Goal: Task Accomplishment & Management: Manage account settings

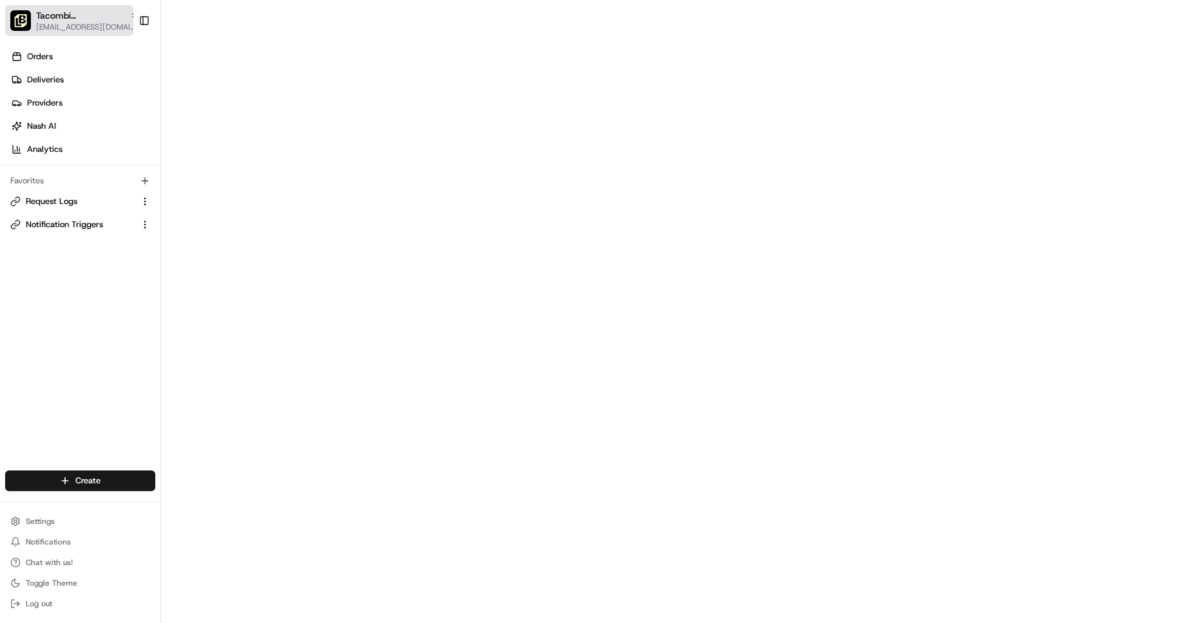
click at [92, 24] on span "[EMAIL_ADDRESS][DOMAIN_NAME]" at bounding box center [87, 27] width 103 height 10
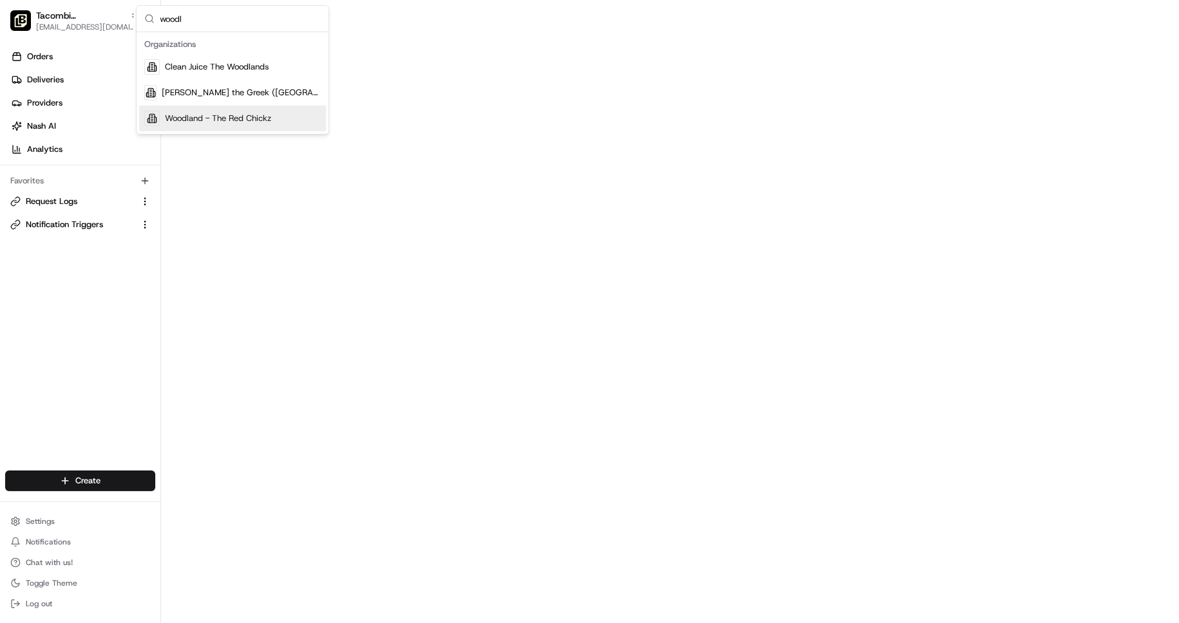
type input "woodl"
click at [250, 119] on span "Woodland - The Red Chickz" at bounding box center [218, 119] width 106 height 12
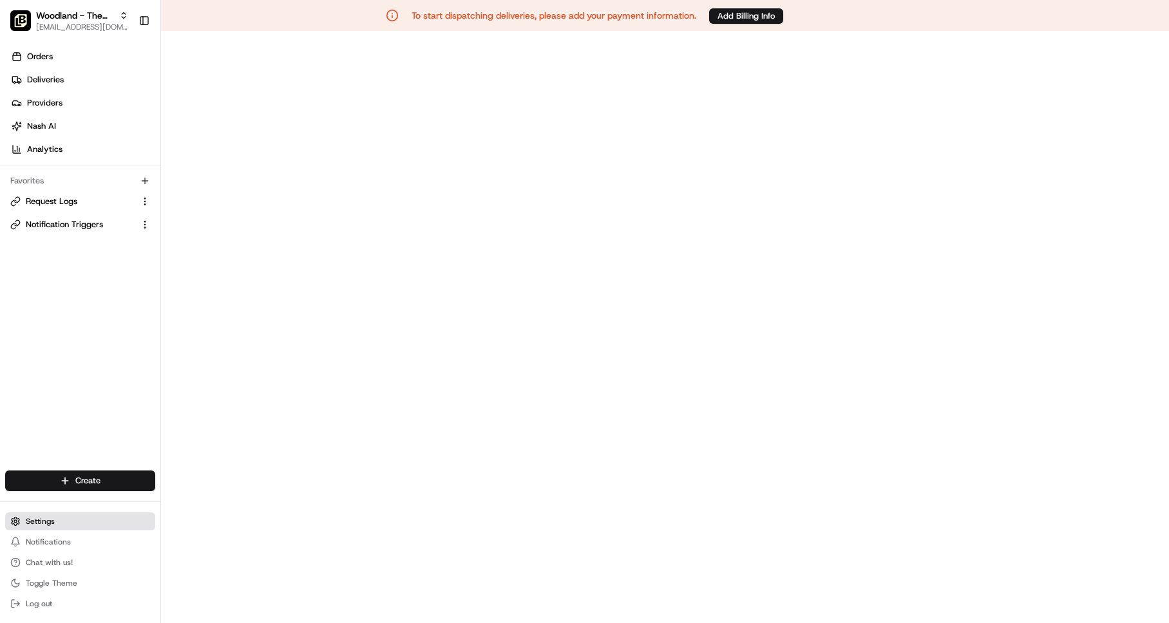
click at [62, 528] on button "Settings" at bounding box center [80, 522] width 150 height 18
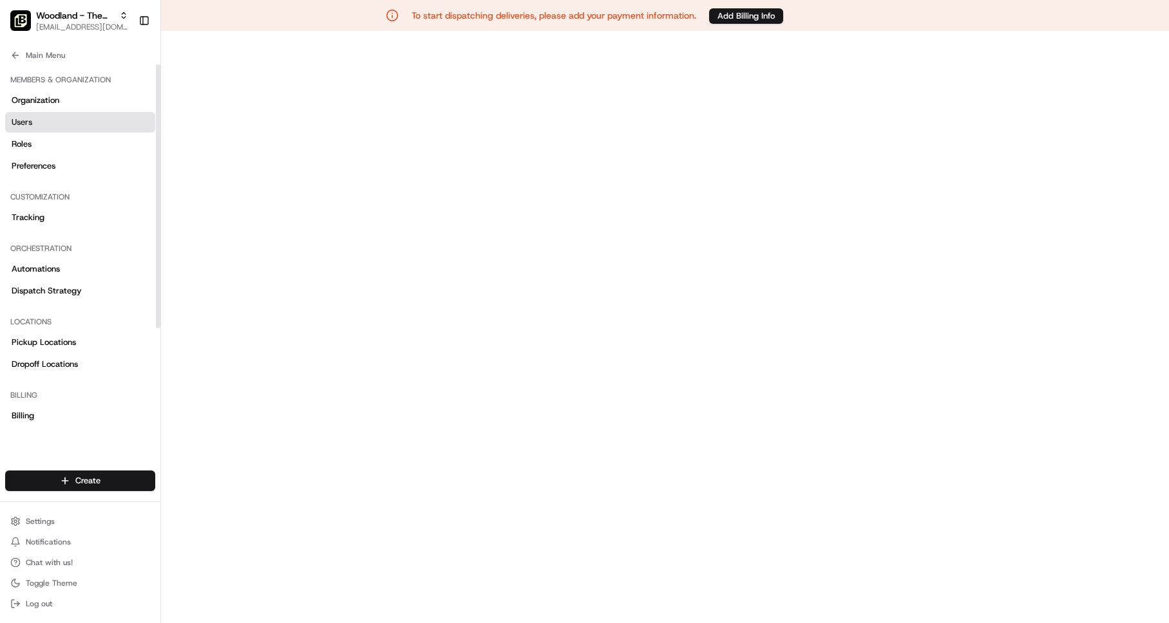
click at [31, 118] on span "Users" at bounding box center [22, 123] width 21 height 12
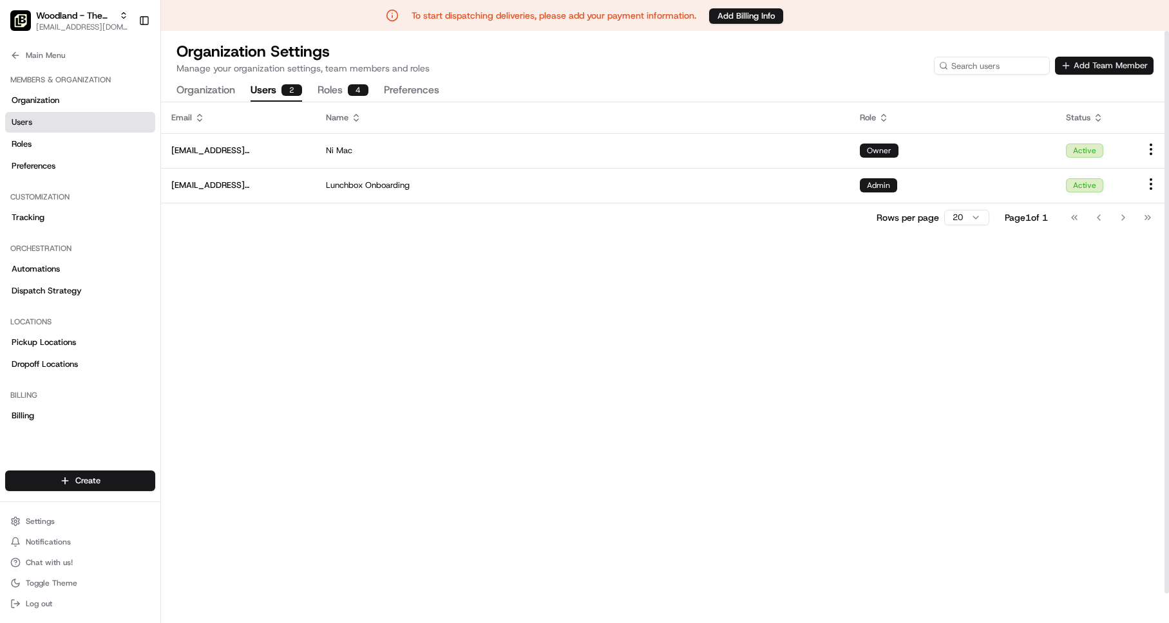
click at [1115, 63] on button "Add Team Member" at bounding box center [1104, 66] width 99 height 18
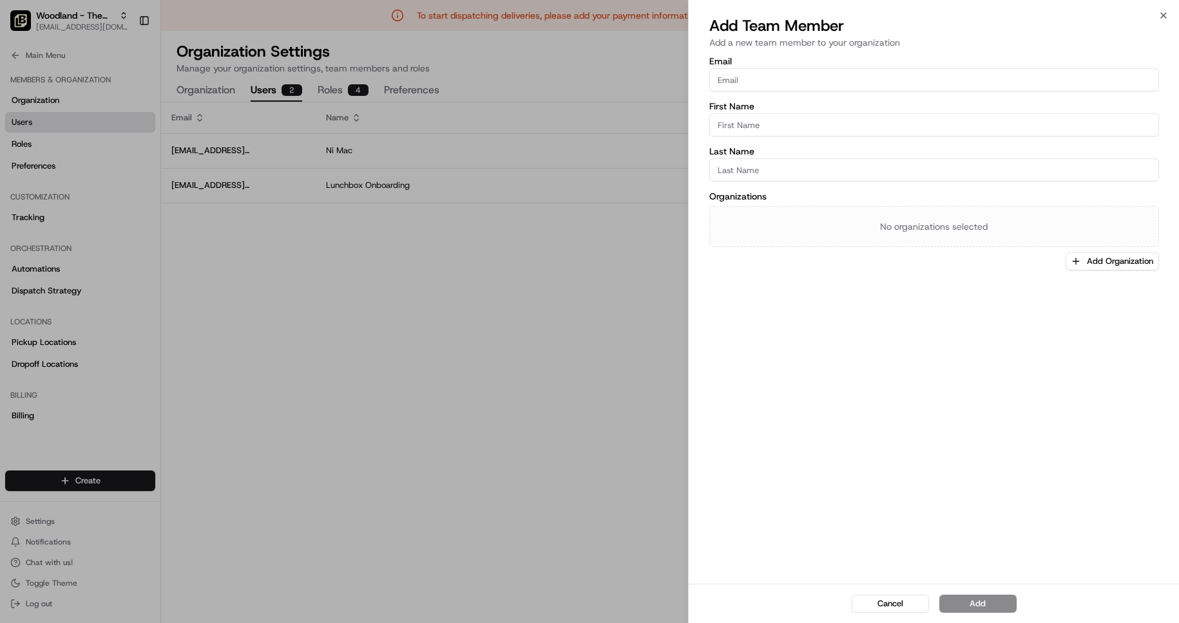
click at [790, 86] on input "Email" at bounding box center [934, 79] width 450 height 23
paste input "[EMAIL_ADDRESS][DOMAIN_NAME]"
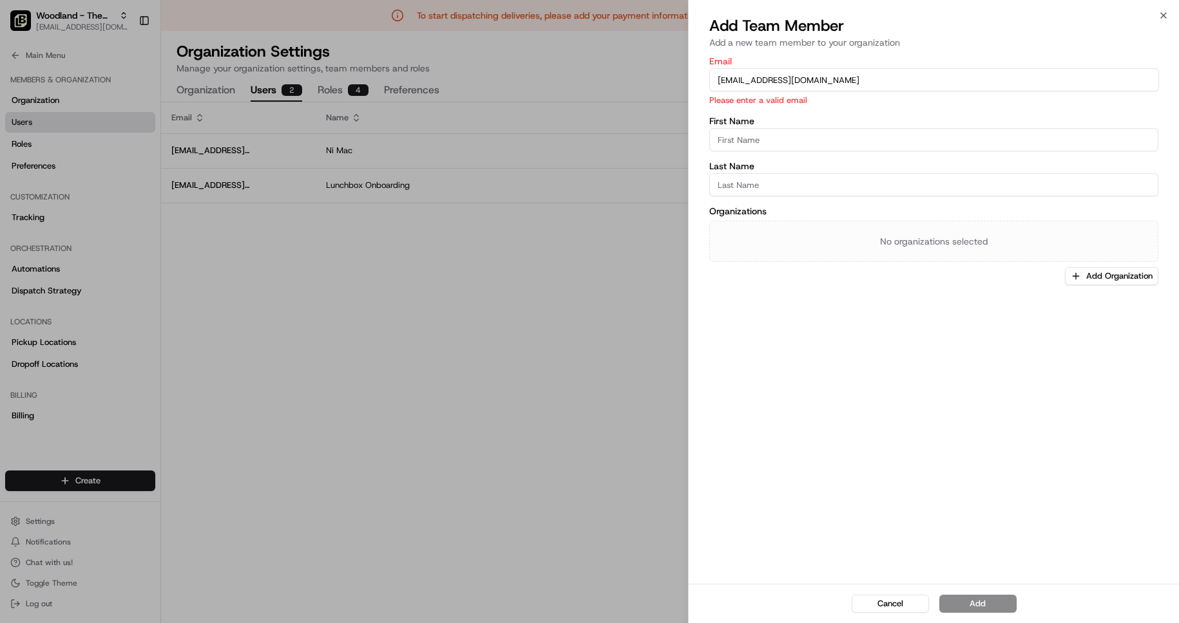
type input "[EMAIL_ADDRESS][DOMAIN_NAME]"
click at [766, 135] on input "First Name" at bounding box center [934, 139] width 450 height 23
type input "[PERSON_NAME]"
click at [761, 175] on input "Last Name" at bounding box center [934, 184] width 450 height 23
type input "Last Name"
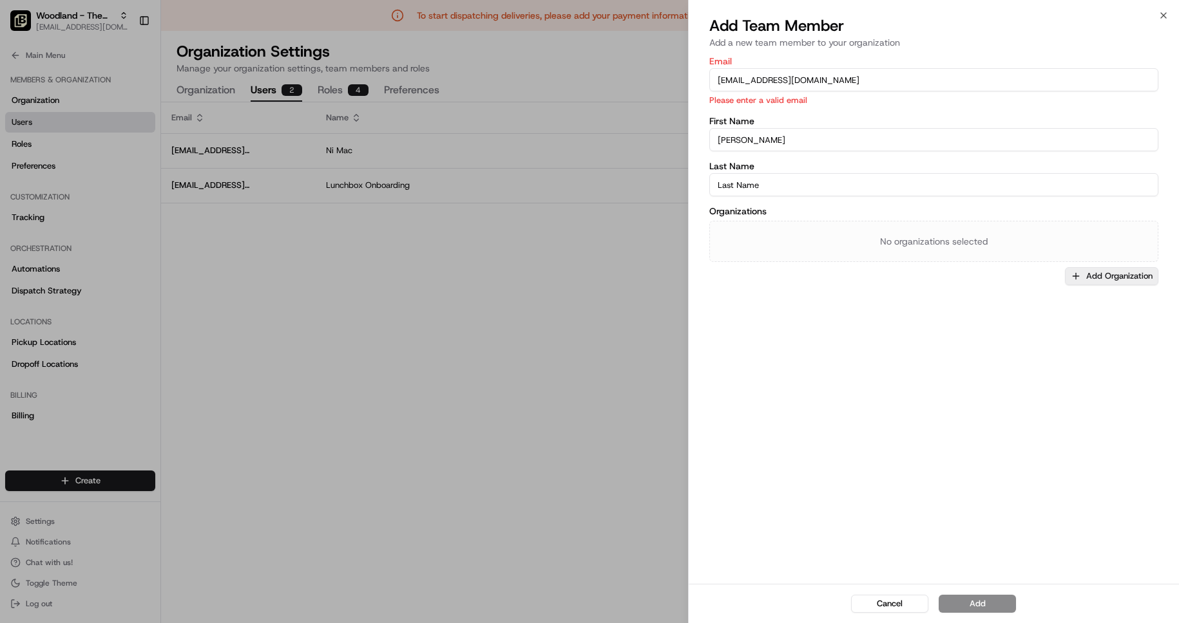
click at [1076, 282] on button "Add Organization" at bounding box center [1111, 276] width 93 height 18
click at [1055, 347] on span "Woodland - The Red Chickz" at bounding box center [1093, 344] width 158 height 12
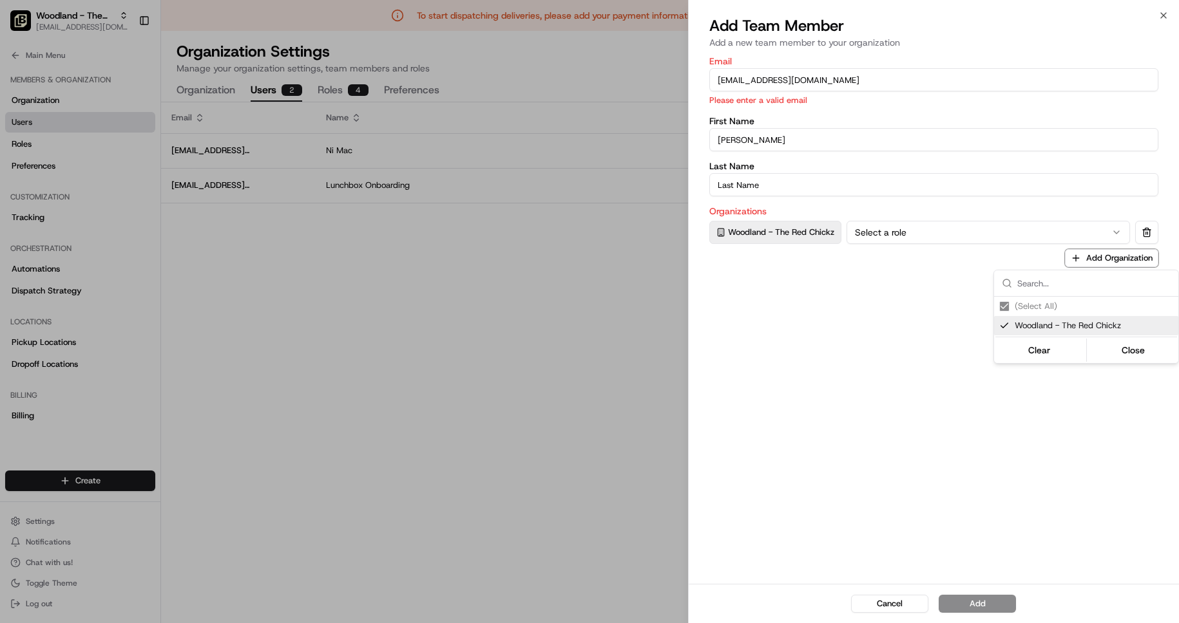
click at [906, 243] on div at bounding box center [589, 311] width 1179 height 623
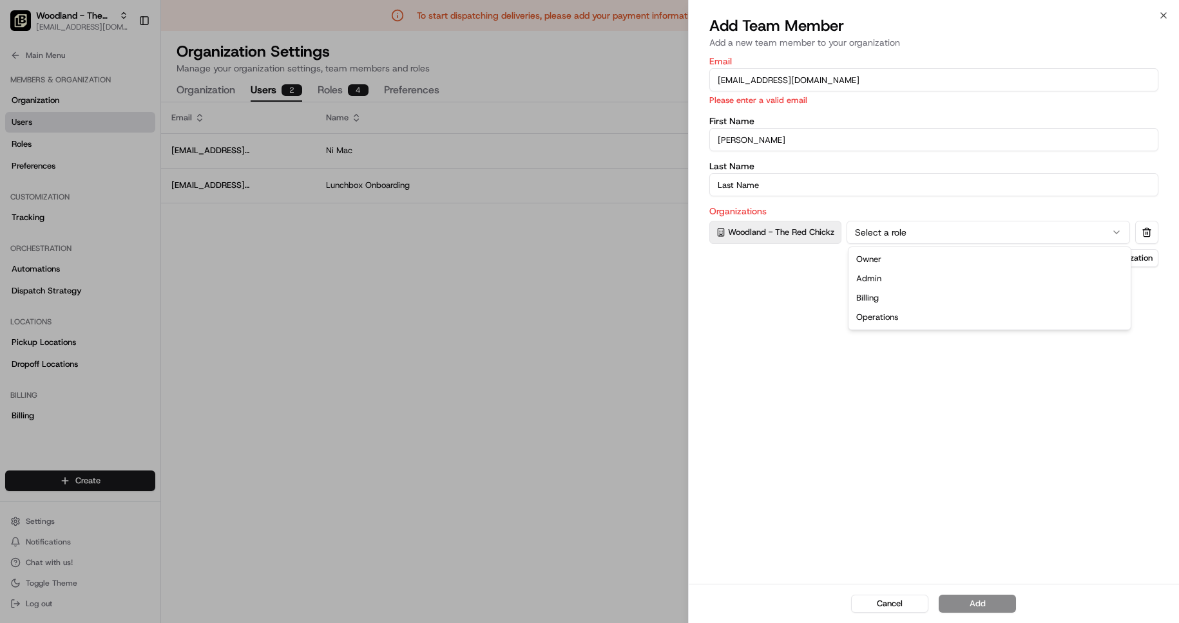
click at [907, 235] on button "Select a role" at bounding box center [988, 232] width 284 height 23
drag, startPoint x: 1000, startPoint y: 405, endPoint x: 971, endPoint y: 271, distance: 136.9
click at [1000, 405] on div "Email [EMAIL_ADDRESS][DOMAIN_NAME] Please enter a valid email First Name [PERSO…" at bounding box center [934, 319] width 491 height 530
click at [944, 229] on button "Admin" at bounding box center [988, 232] width 284 height 23
click at [941, 242] on button "Owner" at bounding box center [988, 232] width 284 height 23
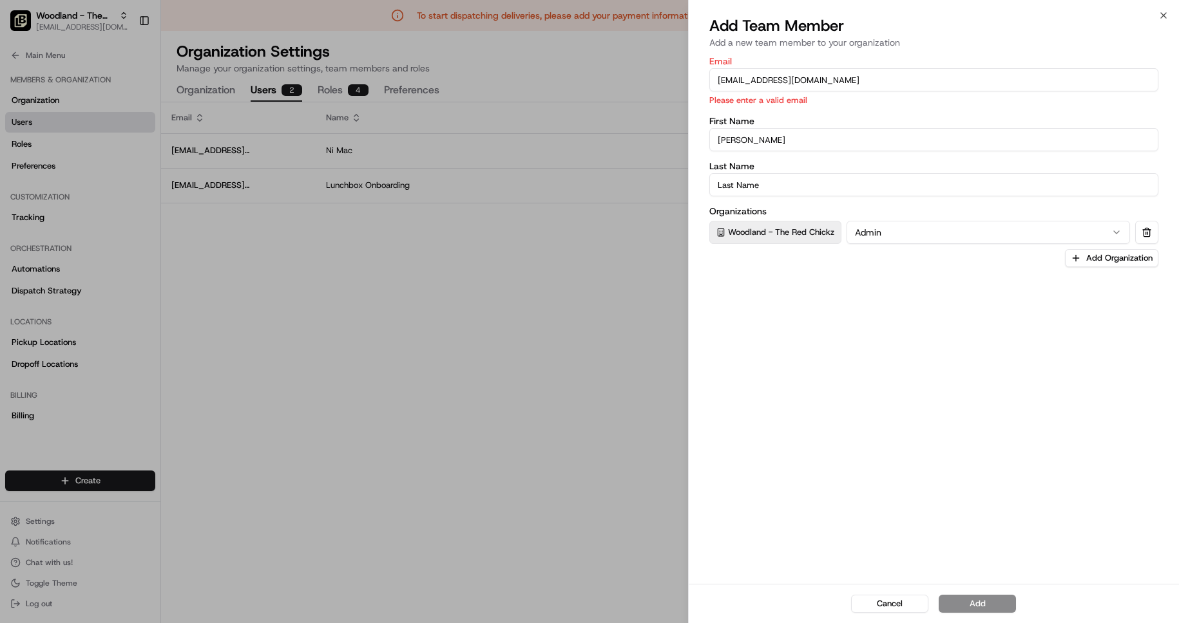
click at [991, 303] on div "Email [EMAIL_ADDRESS][DOMAIN_NAME] Please enter a valid email First Name [PERSO…" at bounding box center [934, 319] width 491 height 530
click at [829, 77] on input "[EMAIL_ADDRESS][DOMAIN_NAME]" at bounding box center [934, 79] width 450 height 23
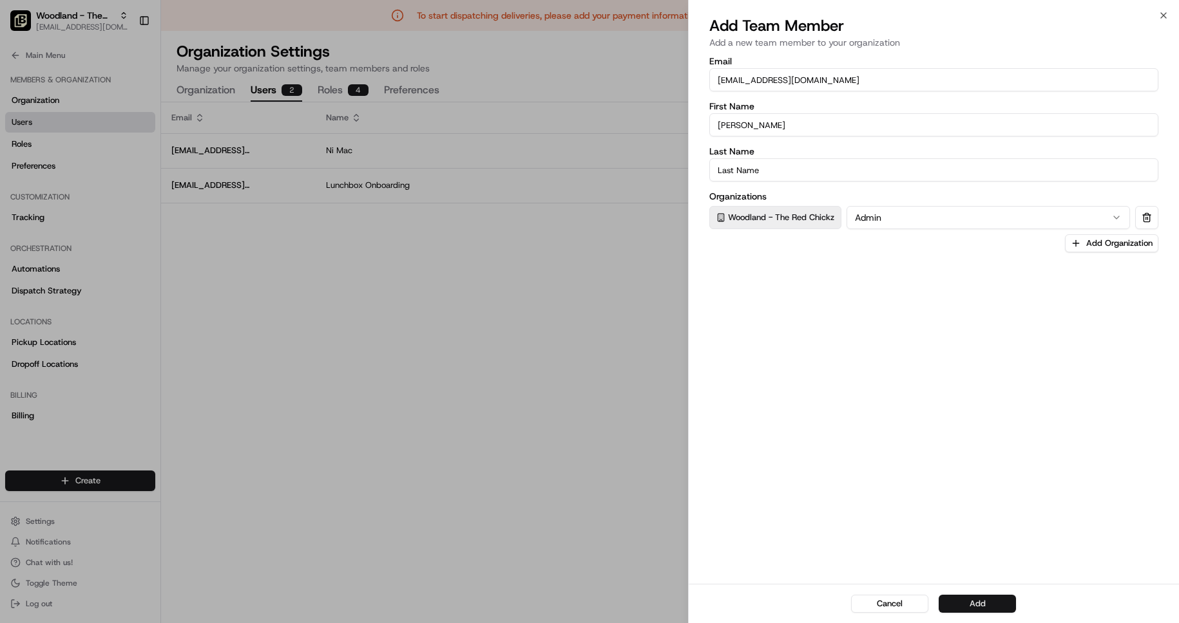
type input "[EMAIL_ADDRESS][DOMAIN_NAME]"
click at [983, 598] on button "Add" at bounding box center [976, 604] width 77 height 18
